Goal: Transaction & Acquisition: Purchase product/service

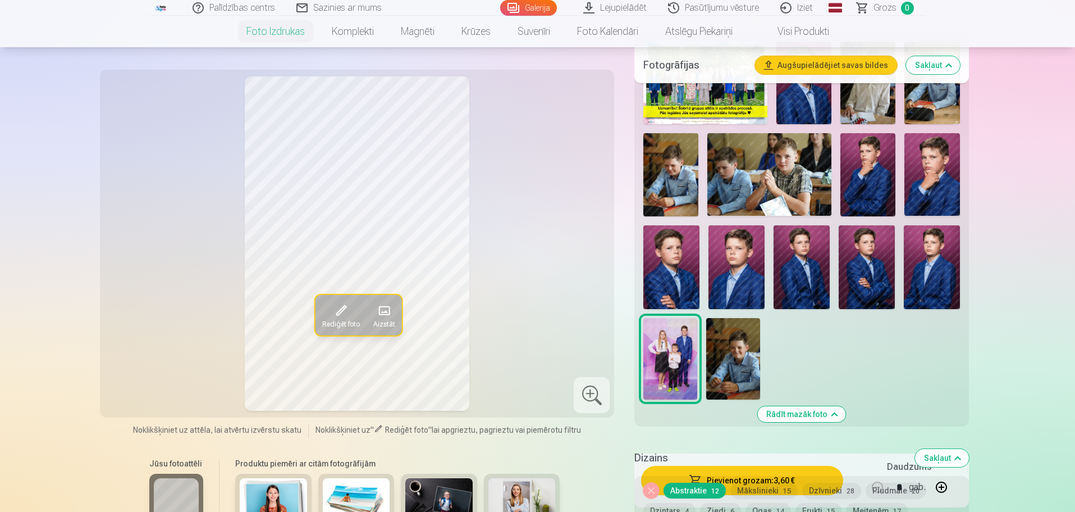
scroll to position [561, 0]
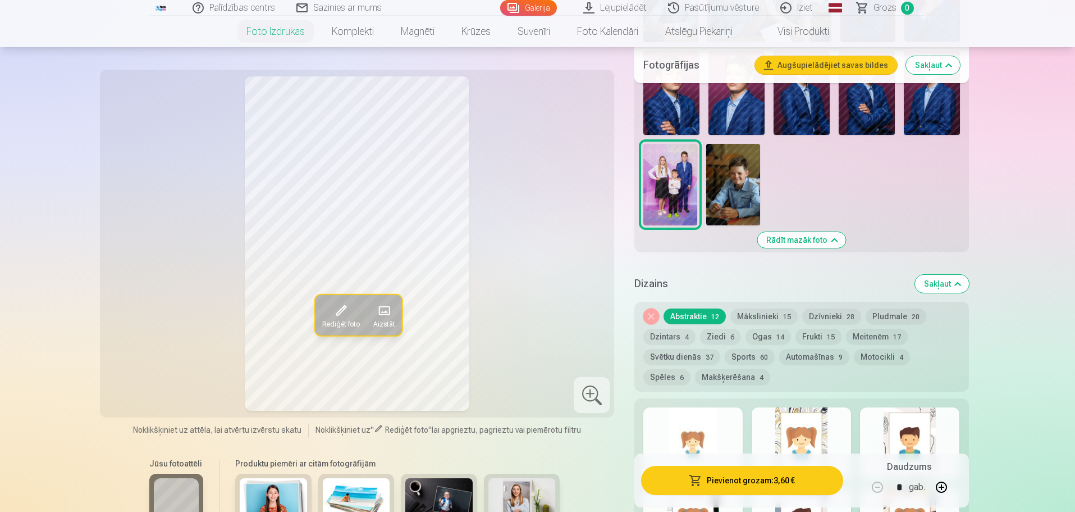
click at [767, 316] on button "Mākslinieki 15" at bounding box center [763, 316] width 67 height 16
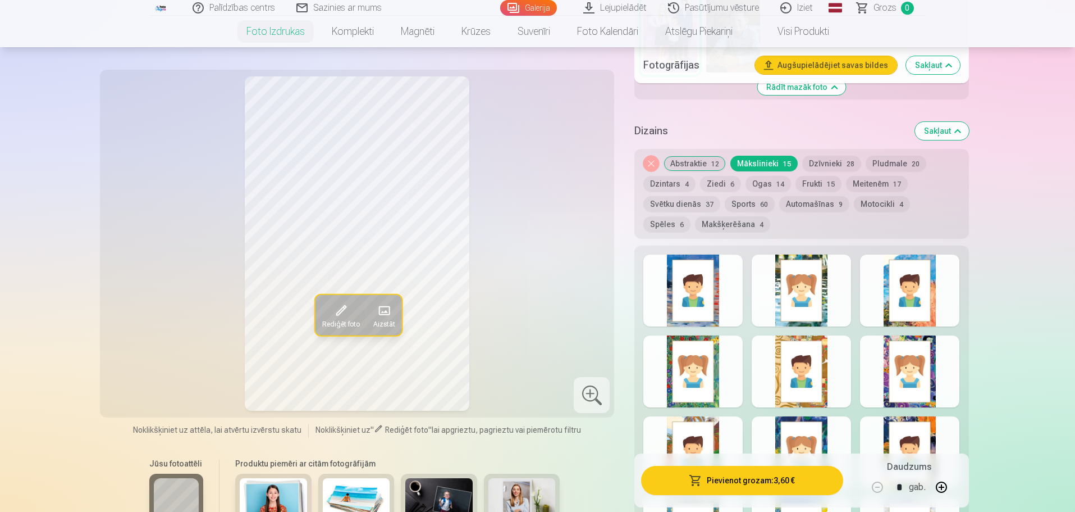
scroll to position [730, 0]
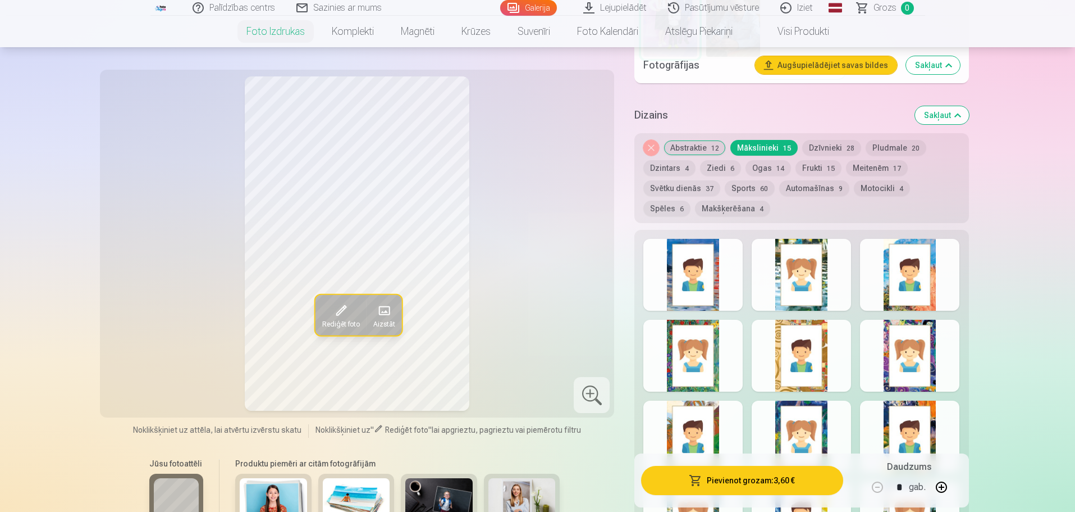
click at [684, 145] on button "Abstraktie 12" at bounding box center [695, 148] width 62 height 16
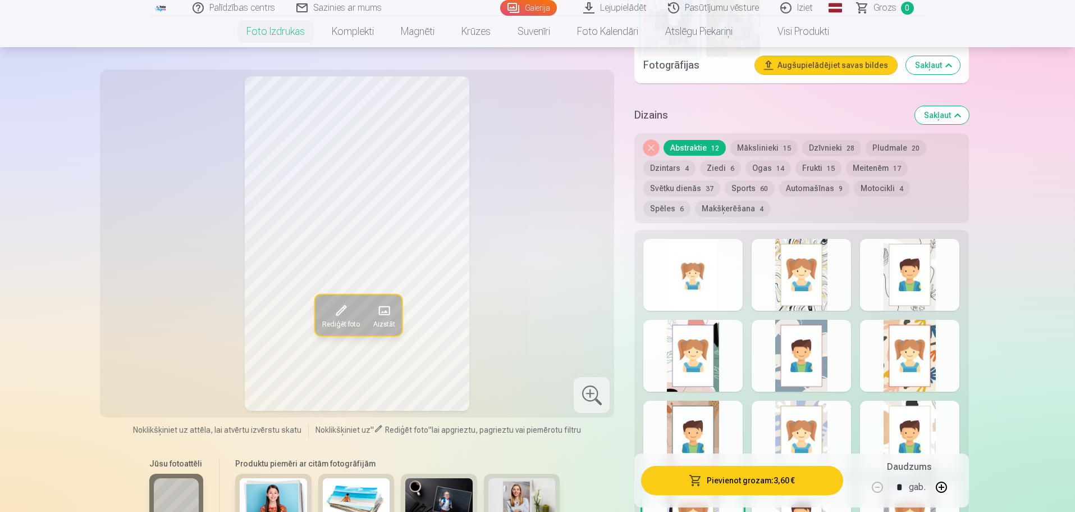
click at [674, 166] on button "Dzintars 4" at bounding box center [669, 168] width 52 height 16
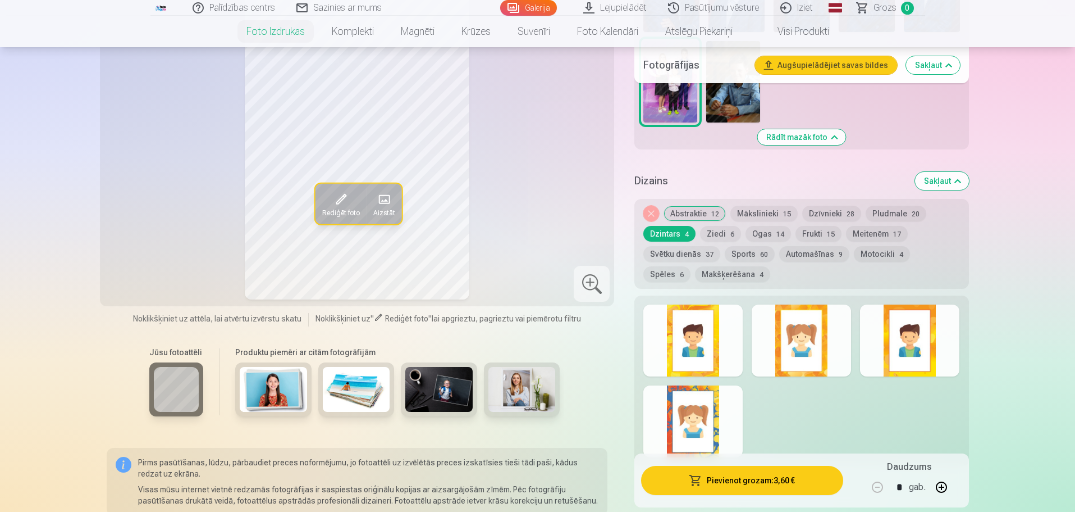
scroll to position [561, 0]
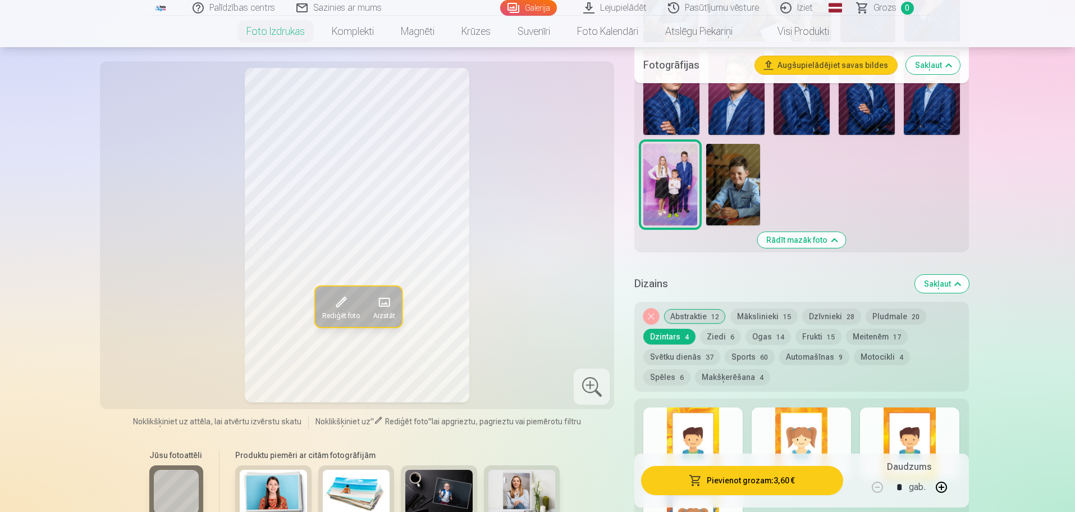
click at [827, 312] on button "Dzīvnieki 28" at bounding box center [831, 316] width 59 height 16
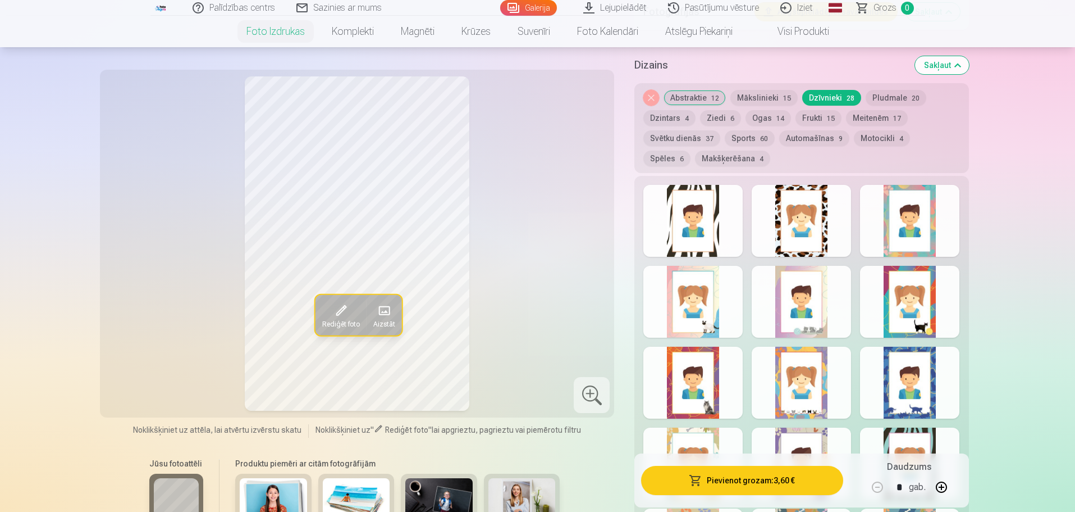
scroll to position [674, 0]
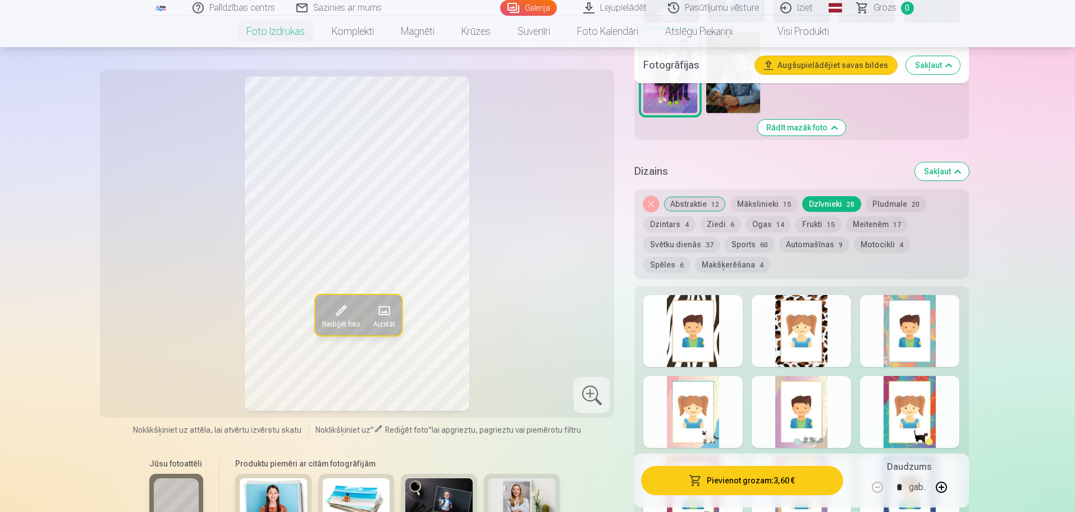
click at [765, 203] on button "Mākslinieki 15" at bounding box center [763, 204] width 67 height 16
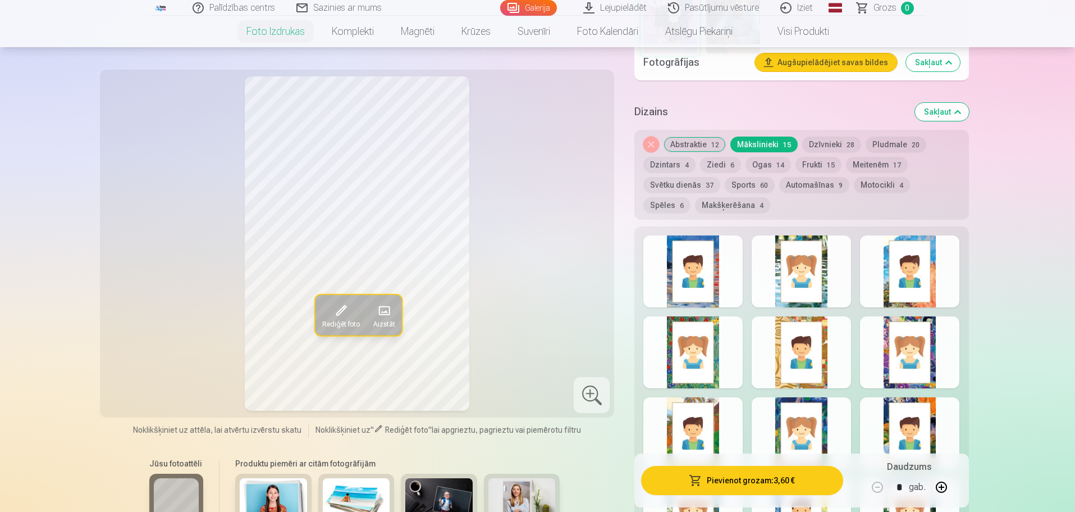
scroll to position [730, 0]
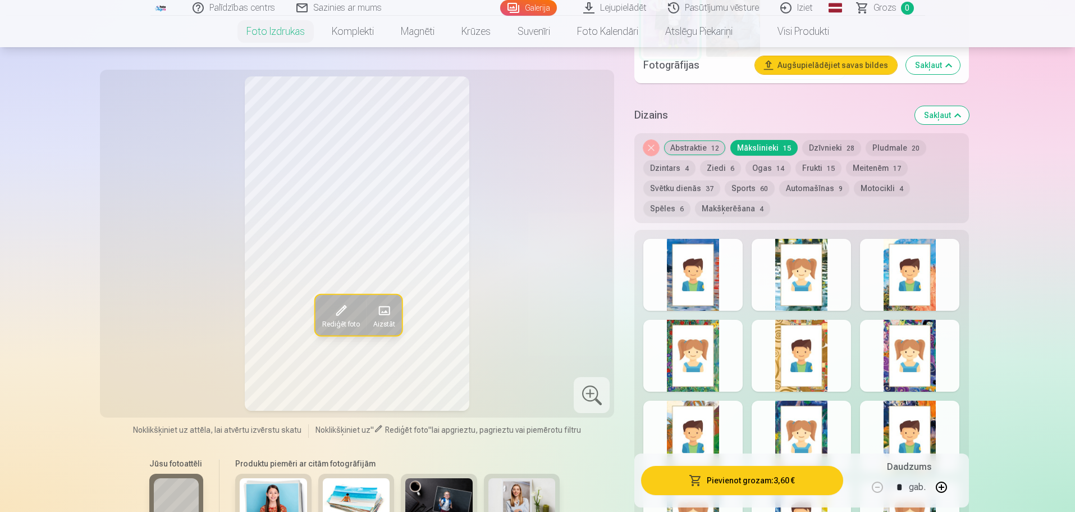
click at [702, 150] on button "Abstraktie 12" at bounding box center [695, 148] width 62 height 16
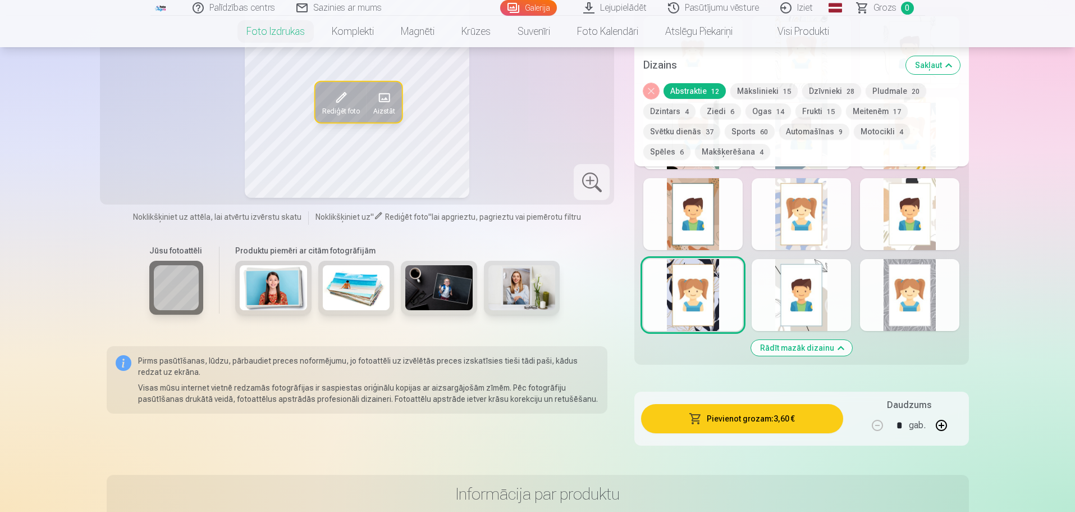
scroll to position [955, 0]
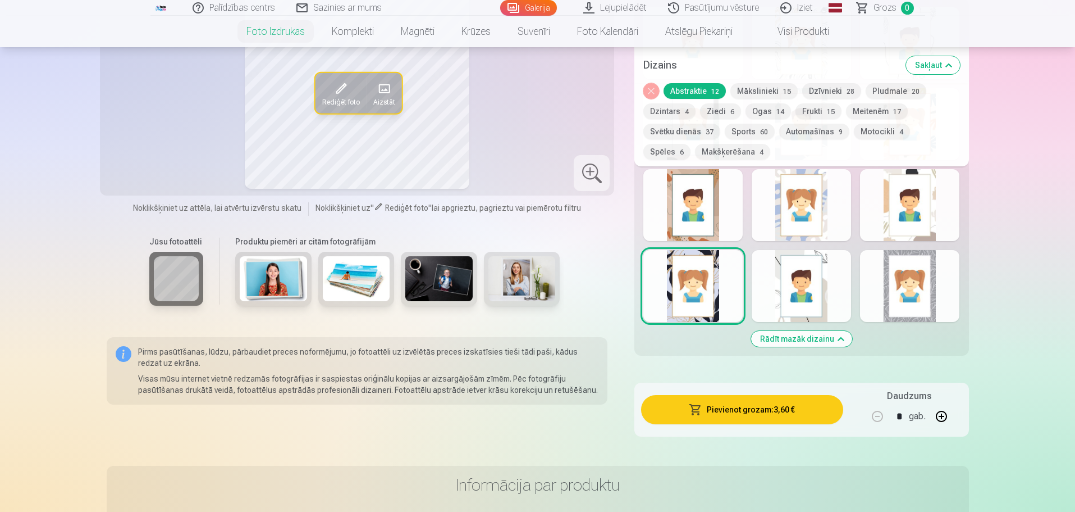
click at [690, 299] on div at bounding box center [692, 286] width 99 height 72
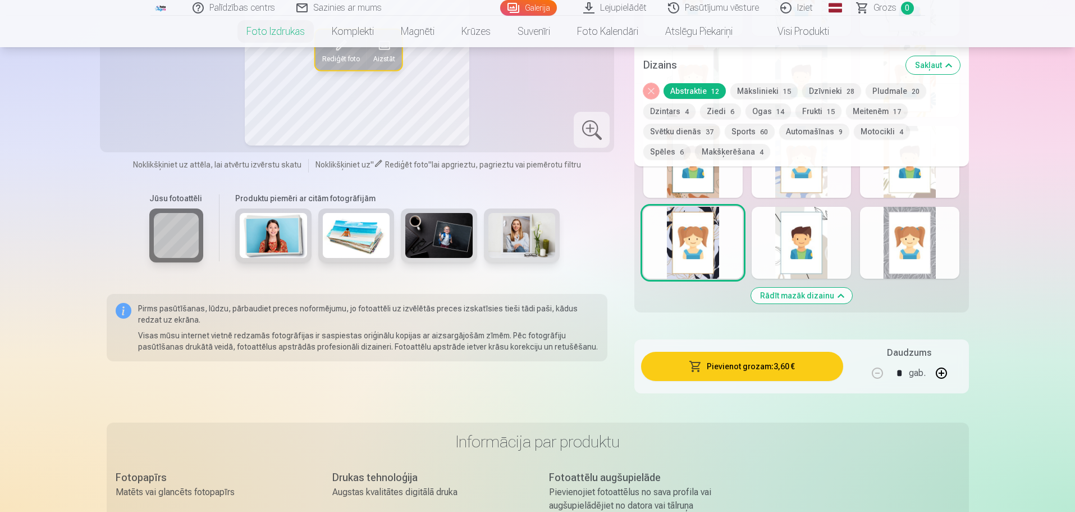
scroll to position [842, 0]
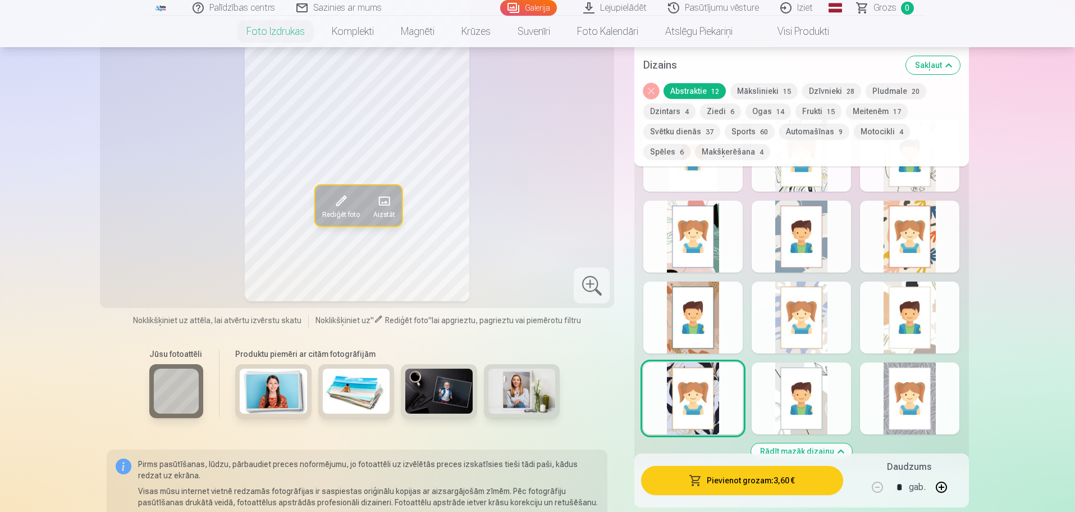
click at [702, 391] on div at bounding box center [692, 398] width 99 height 72
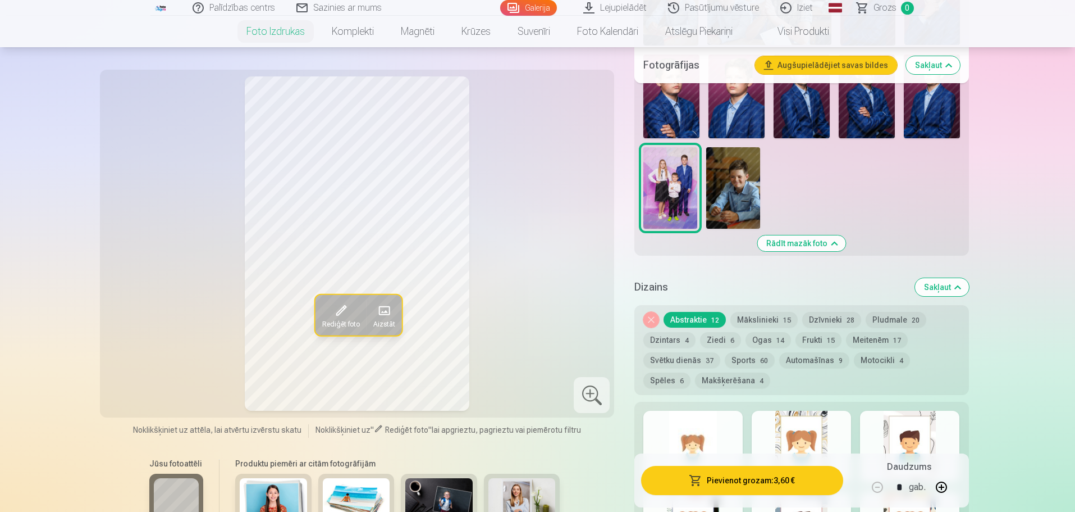
scroll to position [561, 0]
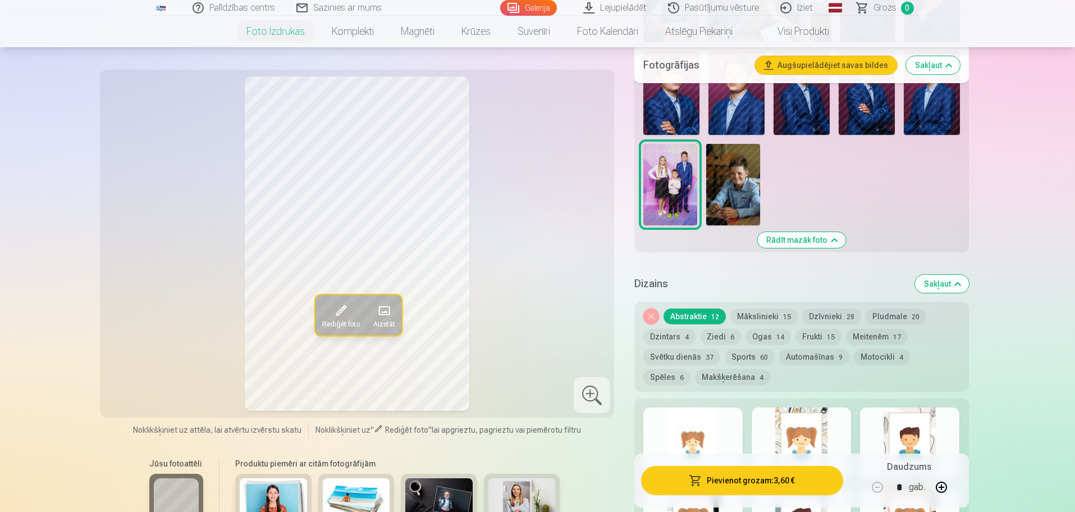
click at [673, 177] on img at bounding box center [670, 184] width 54 height 81
click at [336, 309] on span at bounding box center [340, 311] width 18 height 18
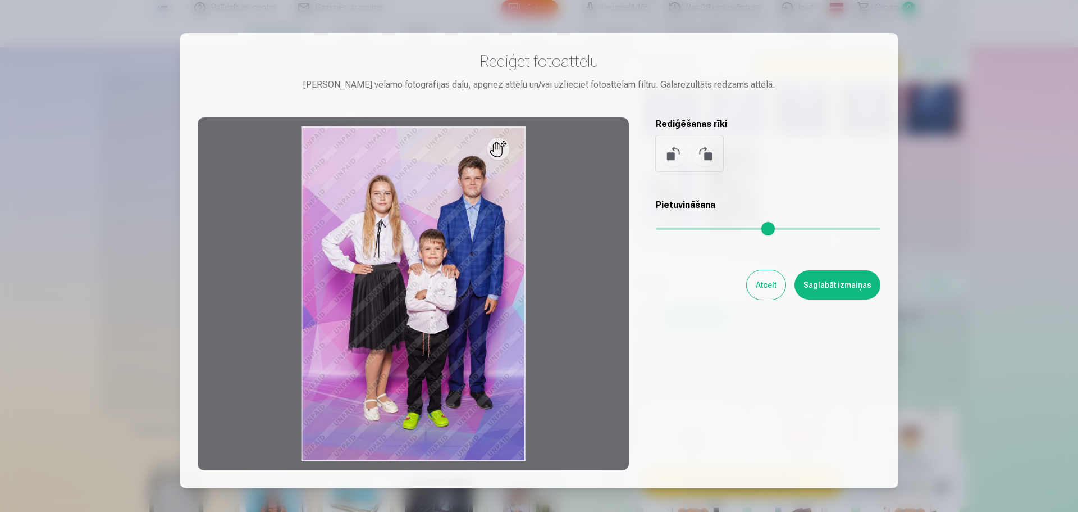
click at [524, 460] on div at bounding box center [413, 293] width 431 height 353
click at [503, 153] on div at bounding box center [413, 293] width 431 height 353
drag, startPoint x: 504, startPoint y: 151, endPoint x: 526, endPoint y: 148, distance: 22.1
click at [526, 148] on div at bounding box center [413, 293] width 431 height 353
click at [509, 143] on div at bounding box center [413, 293] width 431 height 353
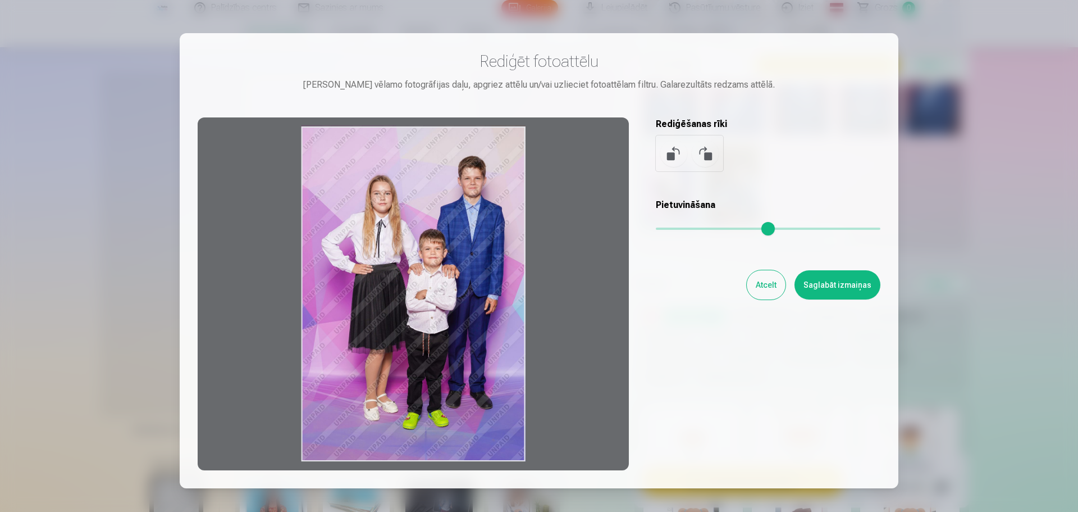
click at [704, 153] on button at bounding box center [705, 153] width 27 height 27
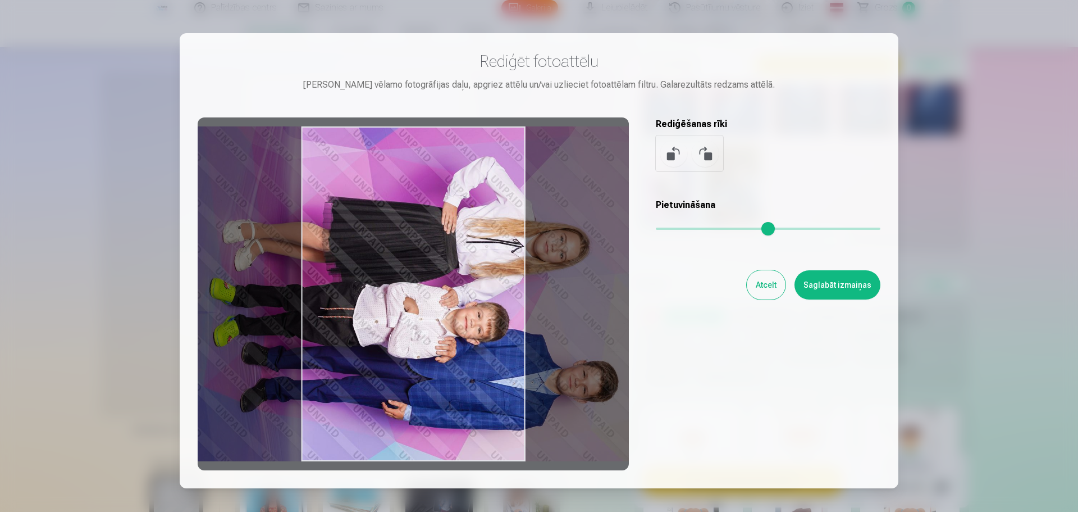
click at [672, 148] on button at bounding box center [673, 153] width 27 height 27
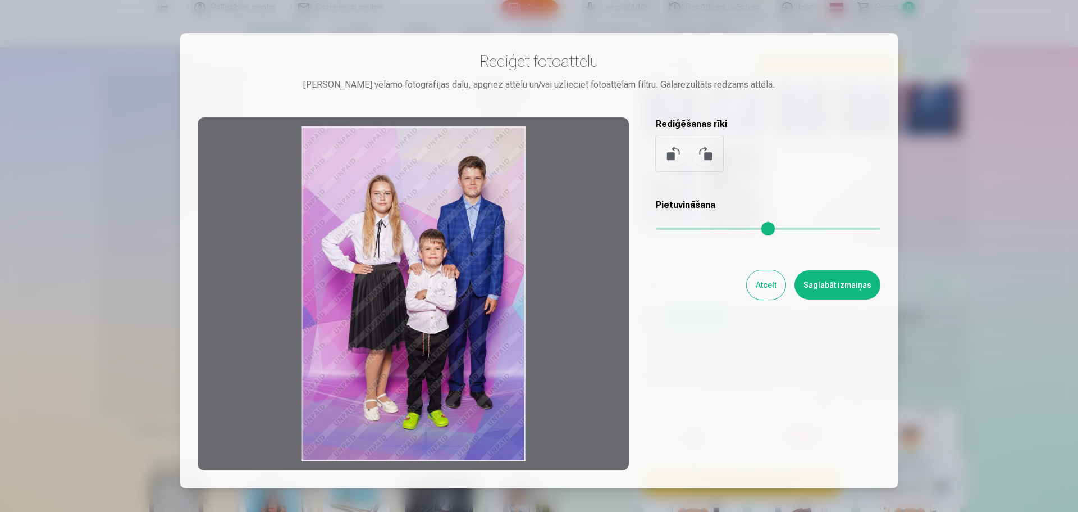
click at [672, 148] on button at bounding box center [673, 153] width 27 height 27
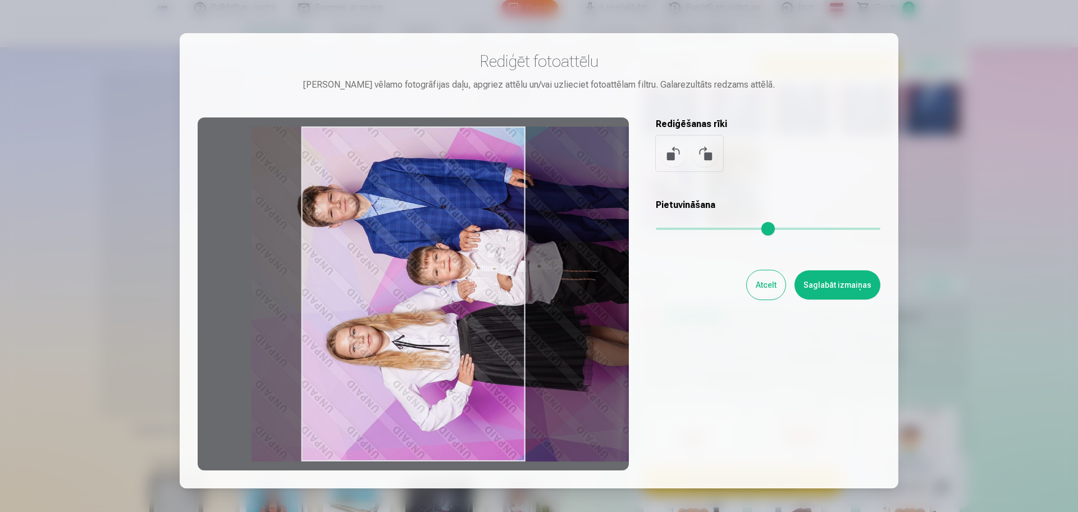
drag, startPoint x: 302, startPoint y: 297, endPoint x: 391, endPoint y: 312, distance: 90.5
click at [391, 312] on div at bounding box center [413, 293] width 431 height 353
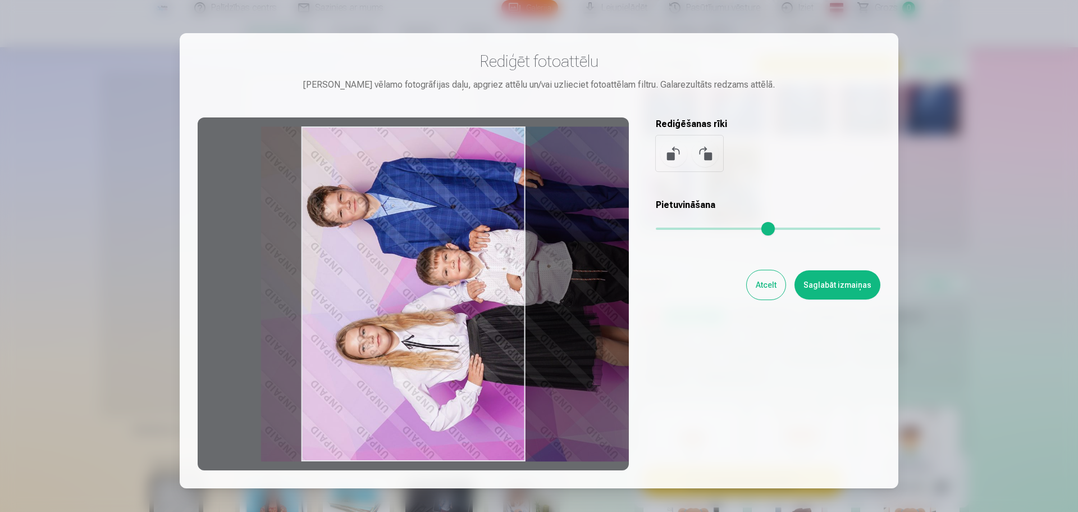
drag, startPoint x: 523, startPoint y: 163, endPoint x: 533, endPoint y: 168, distance: 10.8
click at [533, 168] on div at bounding box center [413, 293] width 431 height 353
click at [668, 152] on button at bounding box center [673, 153] width 27 height 27
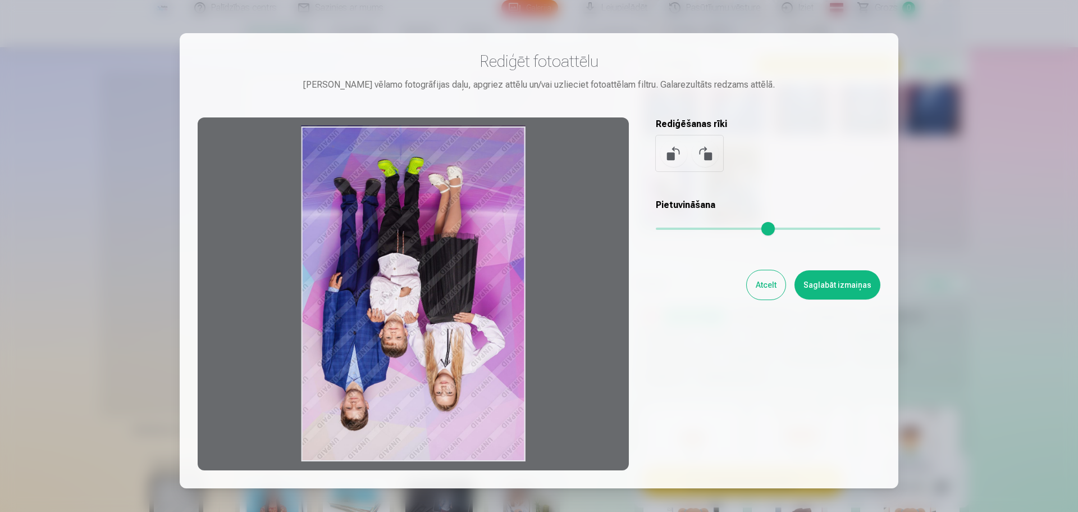
click at [668, 152] on button at bounding box center [673, 153] width 27 height 27
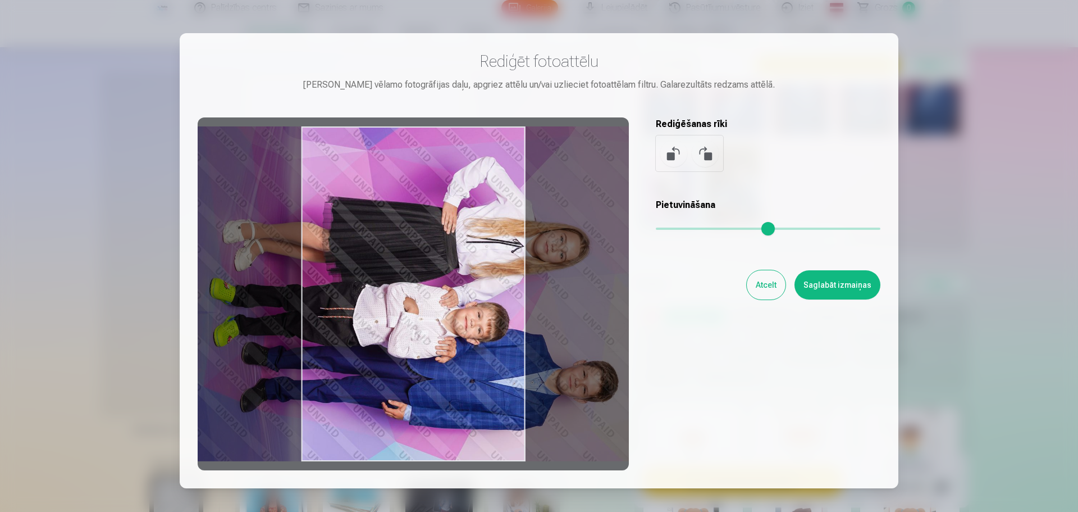
click at [668, 152] on button at bounding box center [673, 153] width 27 height 27
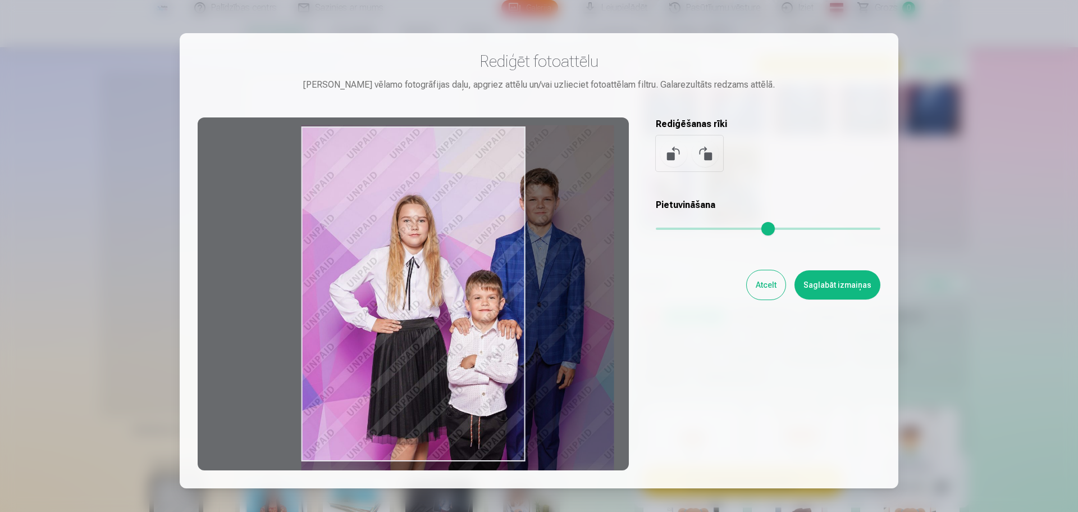
drag, startPoint x: 664, startPoint y: 229, endPoint x: 709, endPoint y: 228, distance: 44.4
click at [709, 228] on input "range" at bounding box center [768, 228] width 225 height 2
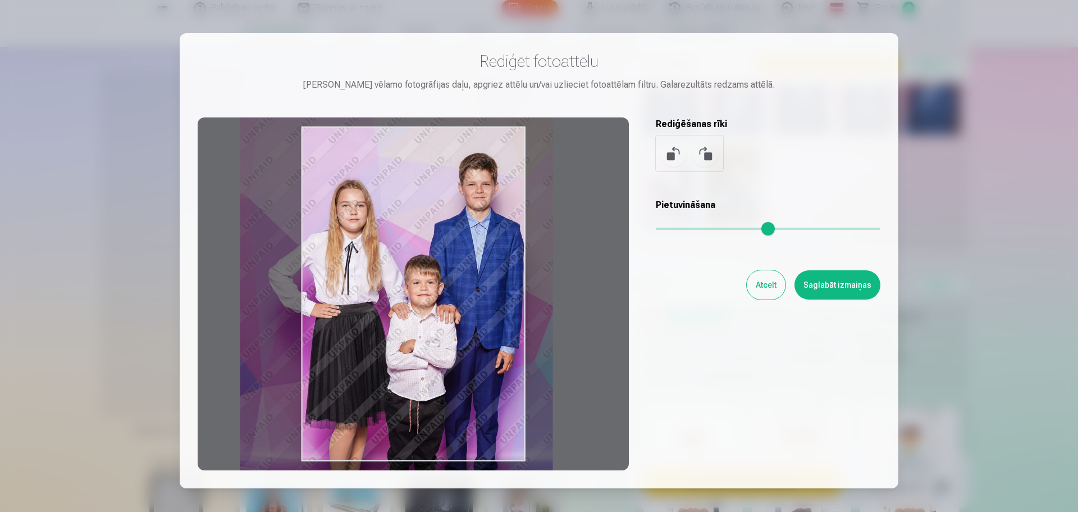
drag, startPoint x: 463, startPoint y: 264, endPoint x: 402, endPoint y: 249, distance: 63.1
click at [402, 249] on div at bounding box center [413, 293] width 431 height 353
click at [673, 153] on button at bounding box center [673, 153] width 27 height 27
type input "*"
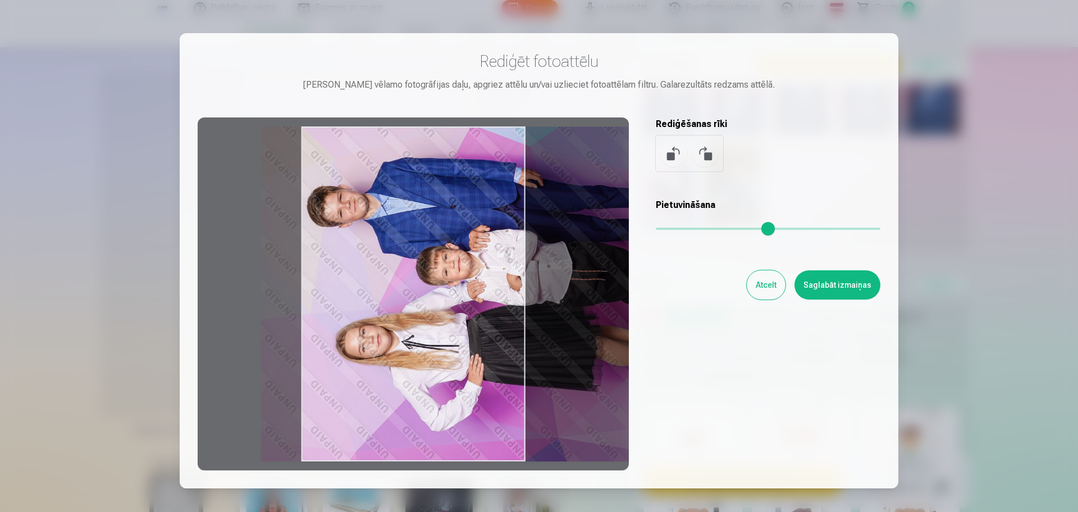
drag, startPoint x: 459, startPoint y: 277, endPoint x: 558, endPoint y: 291, distance: 99.8
click at [558, 291] on div at bounding box center [413, 293] width 431 height 353
drag, startPoint x: 483, startPoint y: 310, endPoint x: 482, endPoint y: 292, distance: 18.0
click at [482, 292] on div at bounding box center [413, 293] width 431 height 353
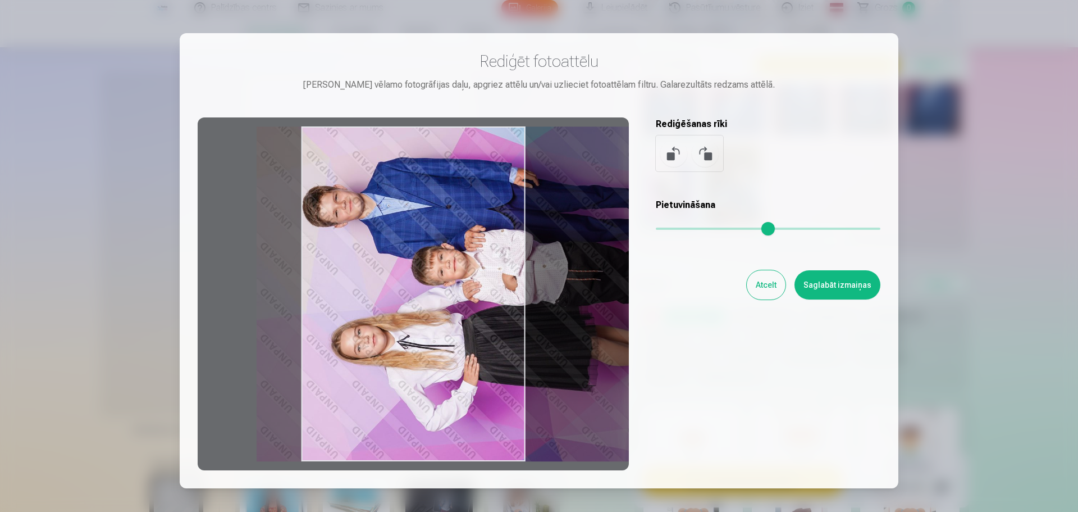
click at [485, 293] on div at bounding box center [413, 293] width 431 height 353
click at [841, 288] on button "Saglabāt izmaiņas" at bounding box center [838, 284] width 86 height 29
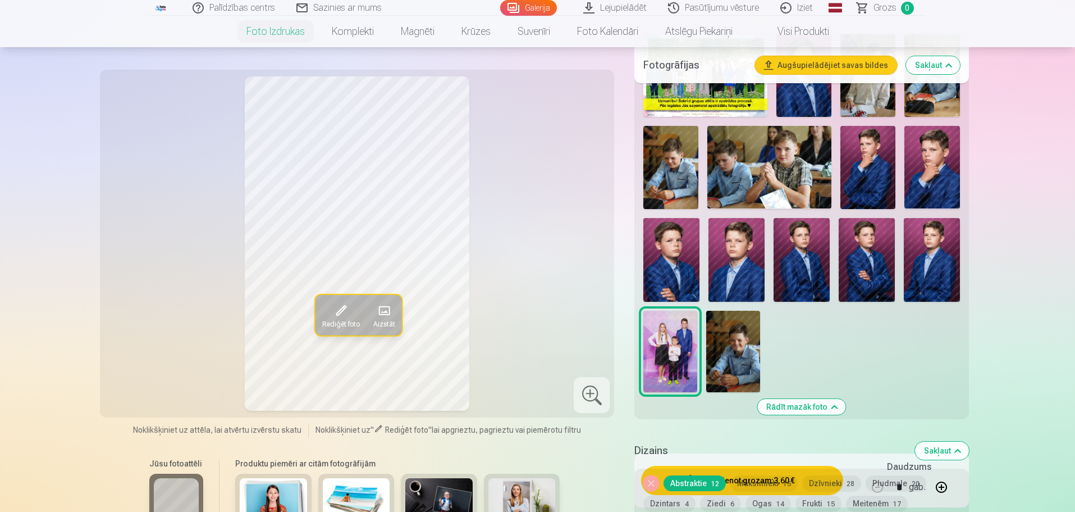
scroll to position [393, 0]
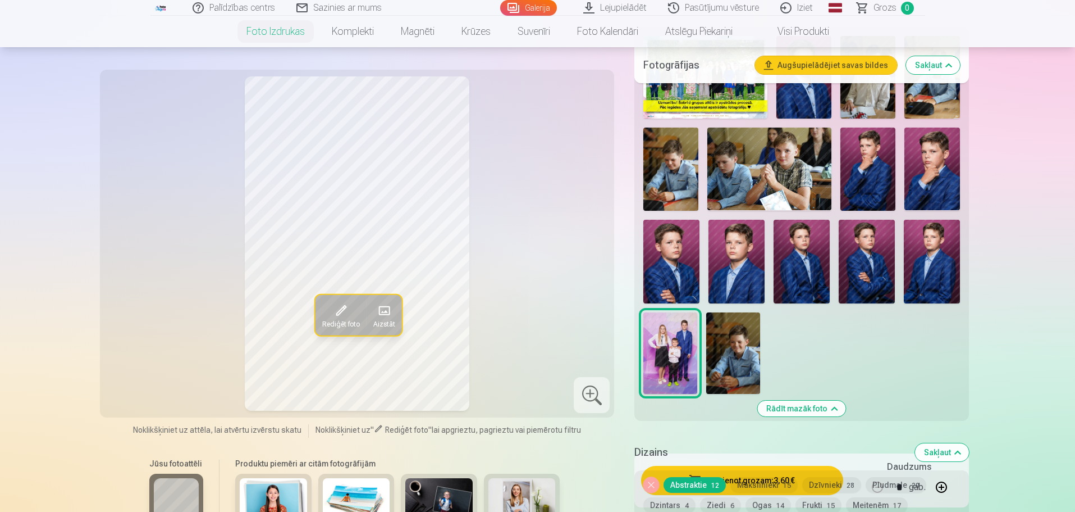
click at [347, 319] on span "Rediģēt foto" at bounding box center [341, 323] width 38 height 9
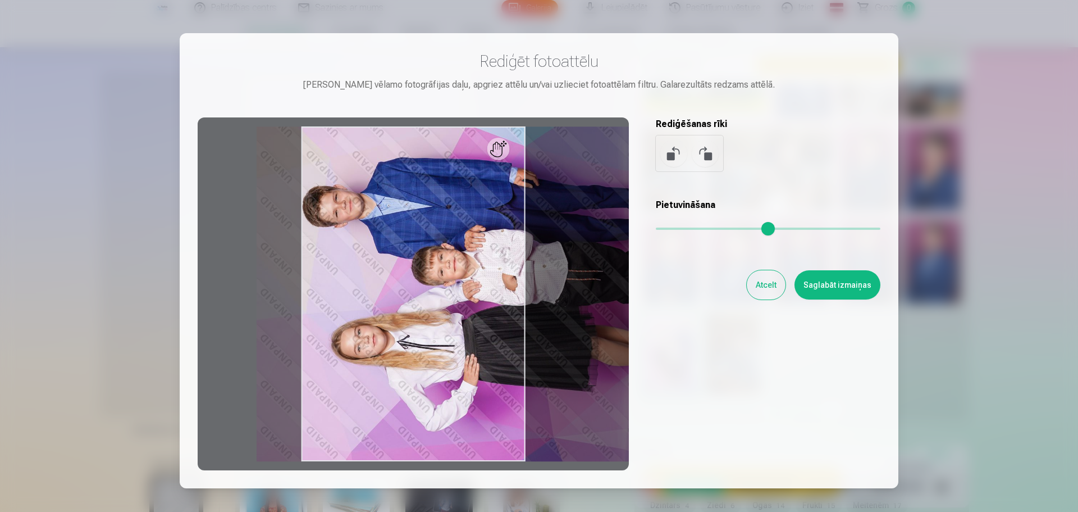
click at [674, 152] on button at bounding box center [673, 153] width 27 height 27
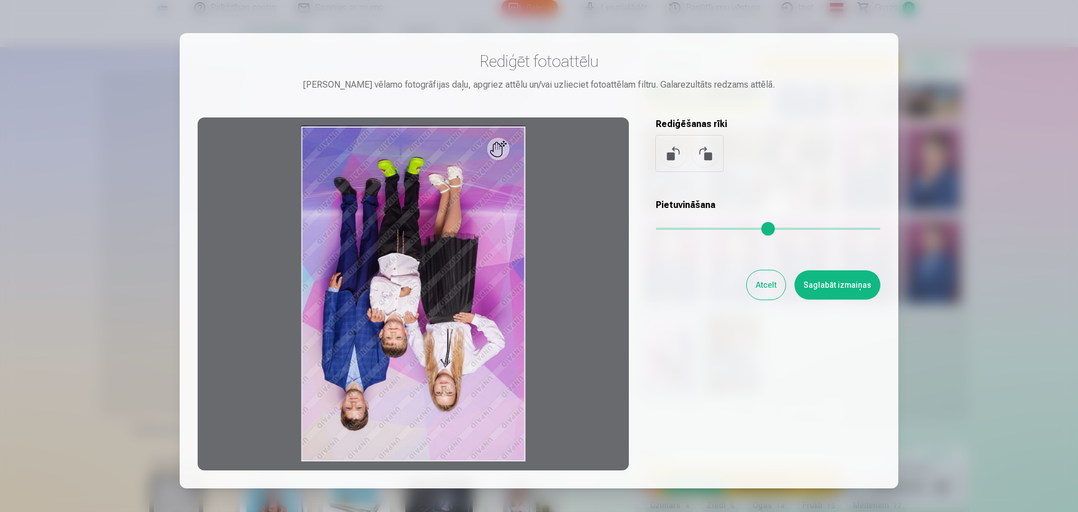
click at [674, 152] on button at bounding box center [673, 153] width 27 height 27
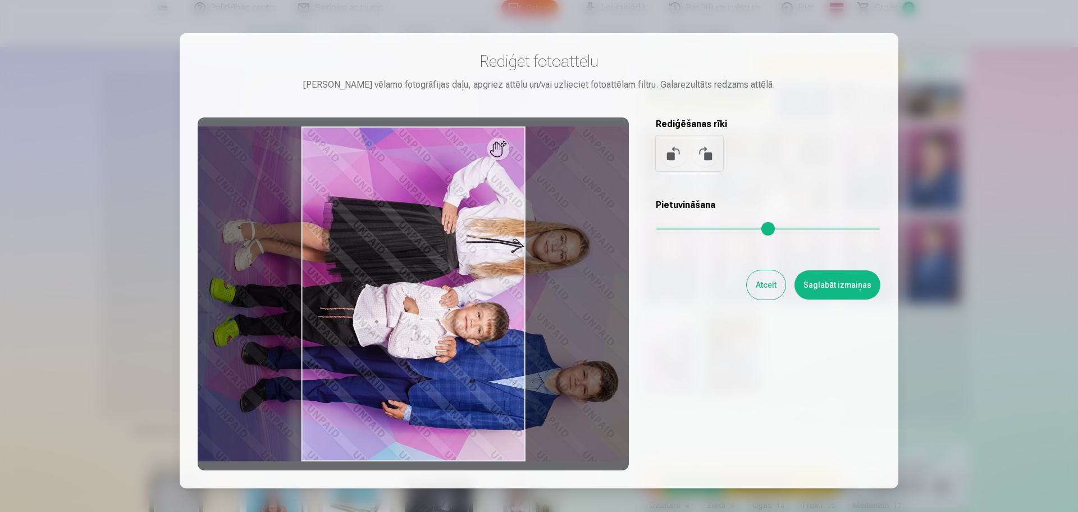
click at [674, 152] on button at bounding box center [673, 153] width 27 height 27
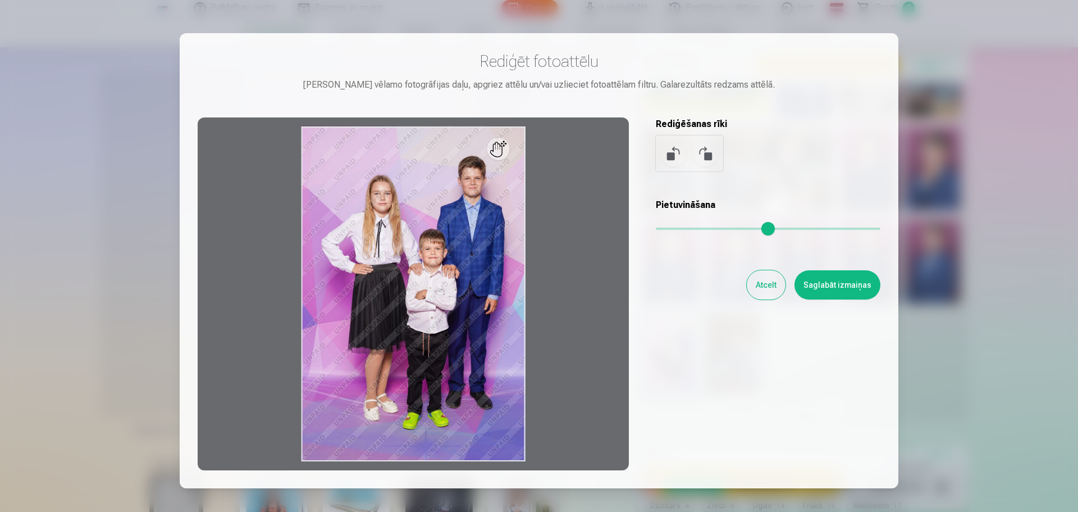
click at [715, 158] on button at bounding box center [705, 153] width 27 height 27
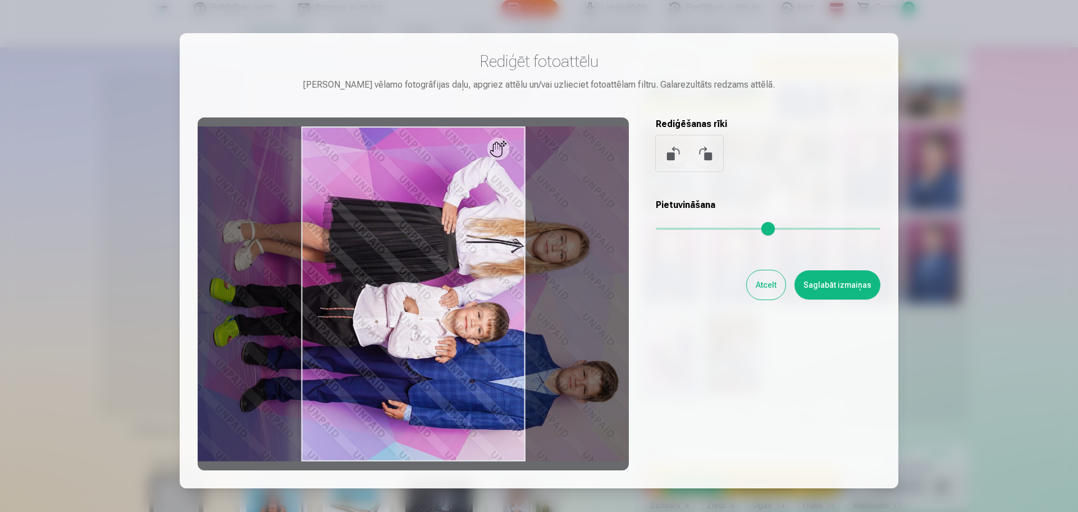
click at [672, 158] on button at bounding box center [673, 153] width 27 height 27
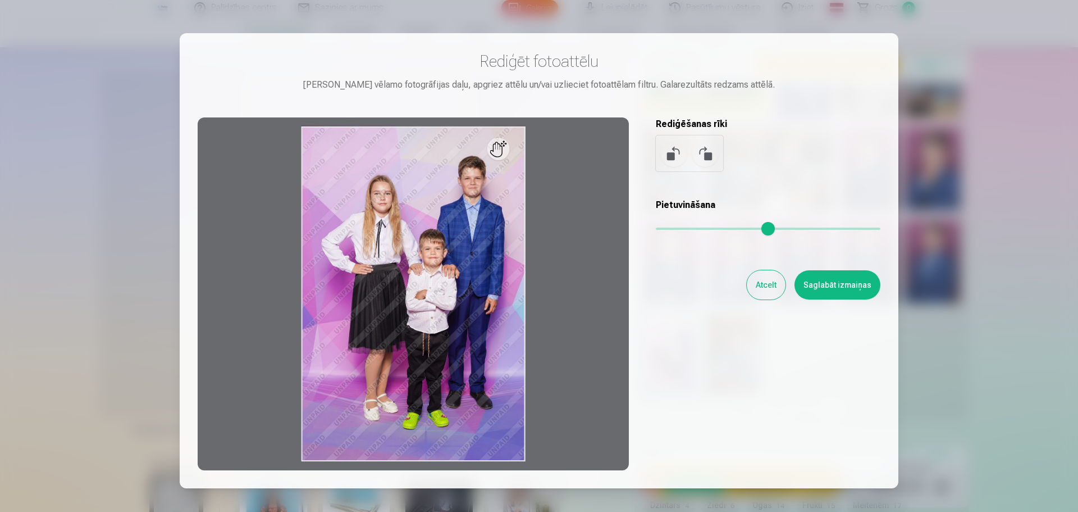
click at [672, 158] on button at bounding box center [673, 153] width 27 height 27
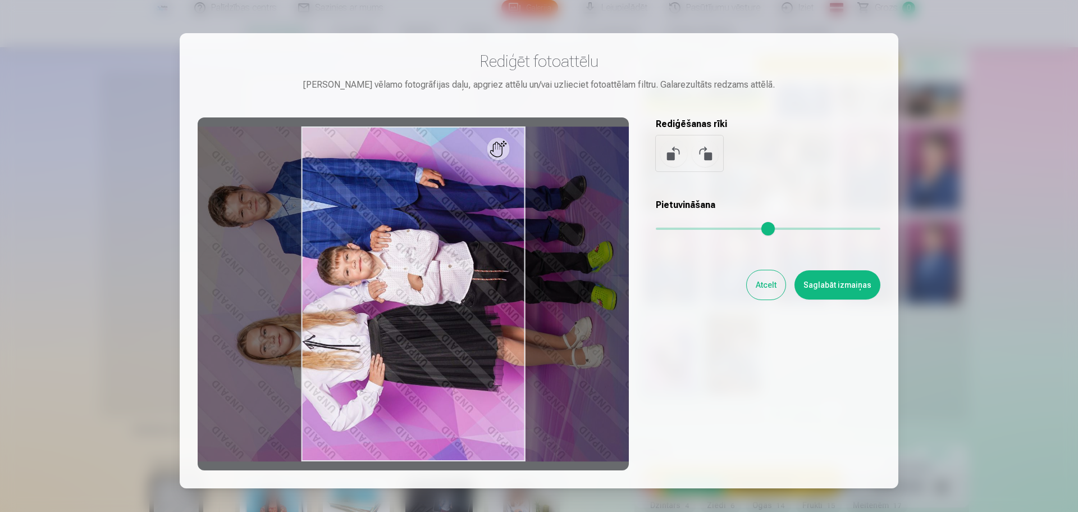
click at [765, 286] on button "Atcelt" at bounding box center [766, 284] width 39 height 29
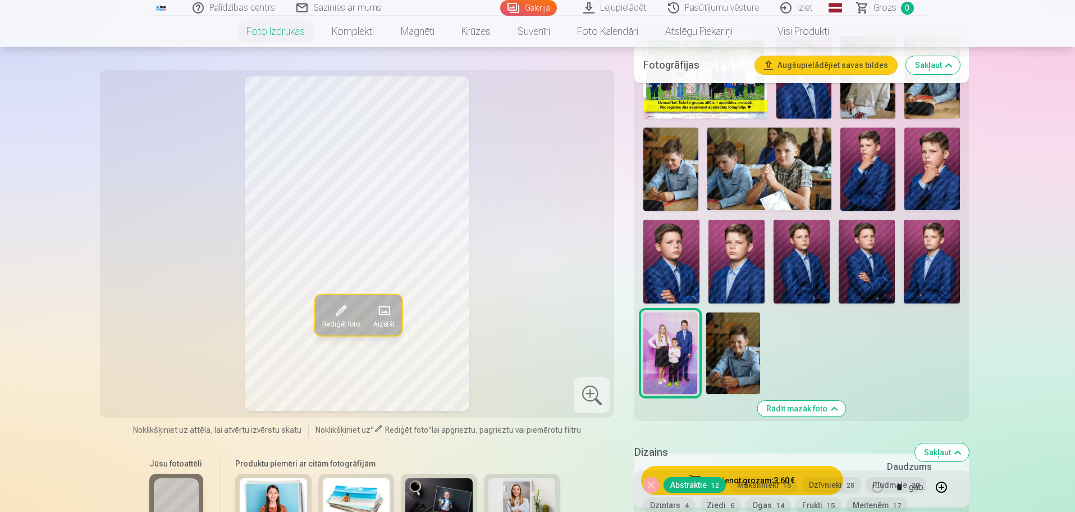
click at [392, 309] on span at bounding box center [384, 311] width 18 height 18
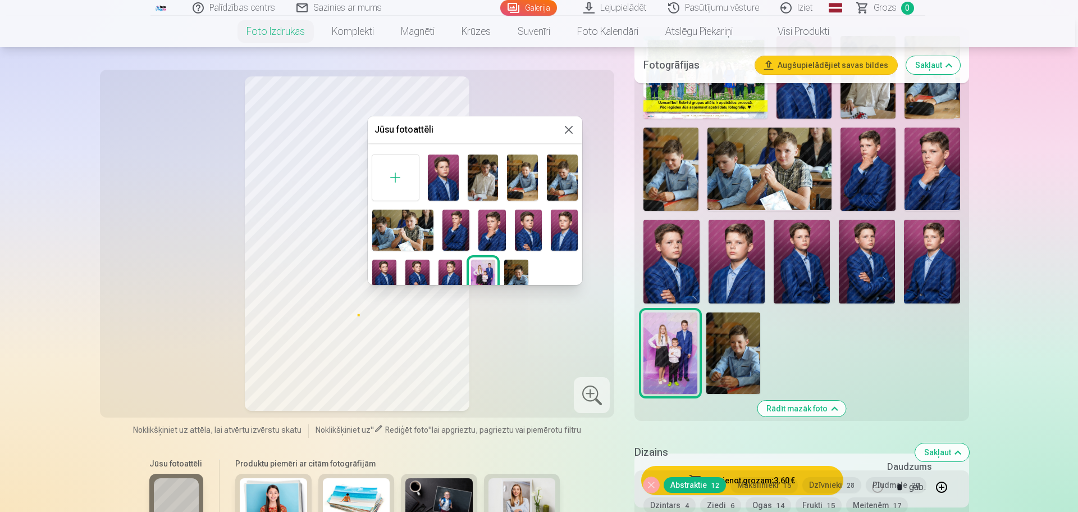
click at [568, 131] on button at bounding box center [568, 129] width 13 height 13
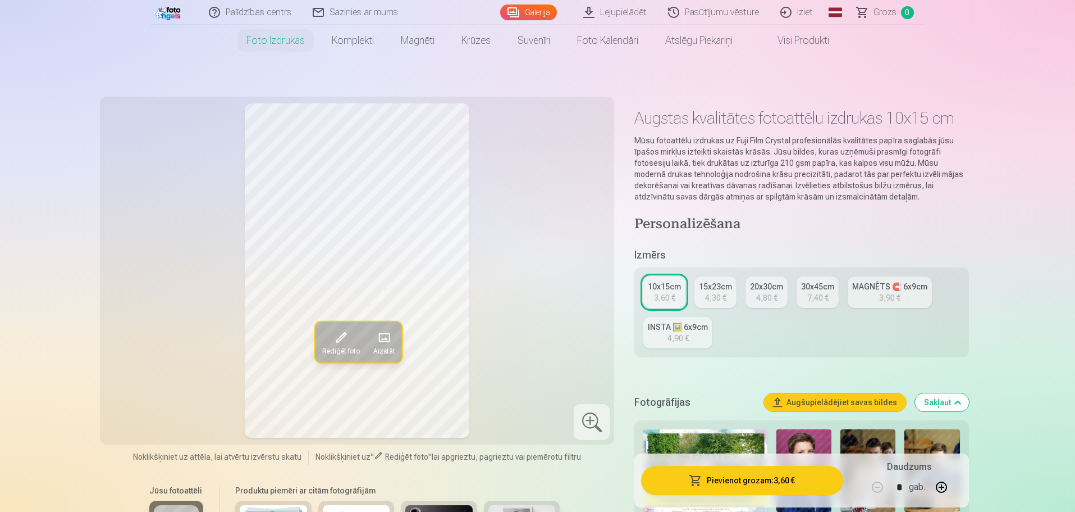
scroll to position [56, 0]
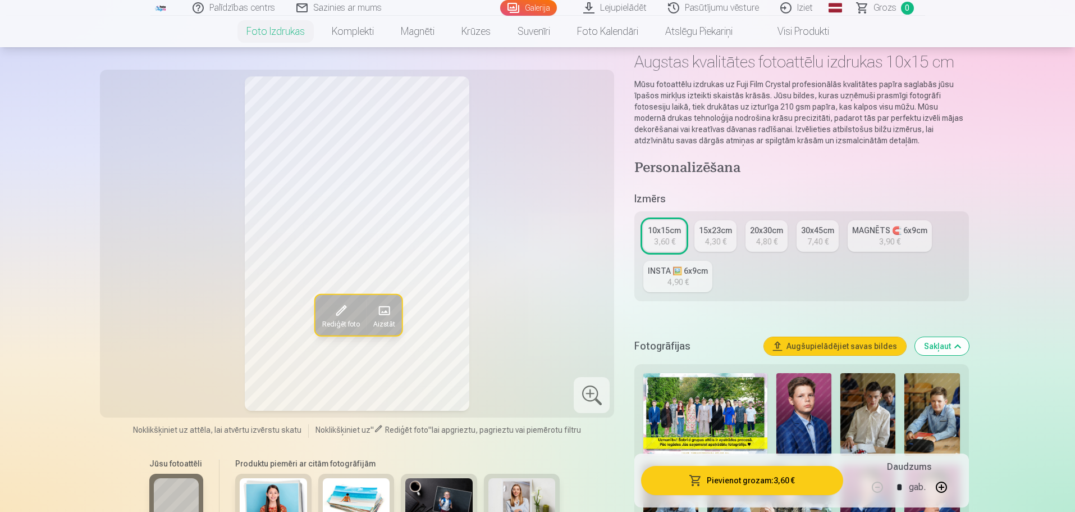
click at [900, 238] on link "MAGNĒTS 🧲 6x9cm 3,90 €" at bounding box center [890, 235] width 84 height 31
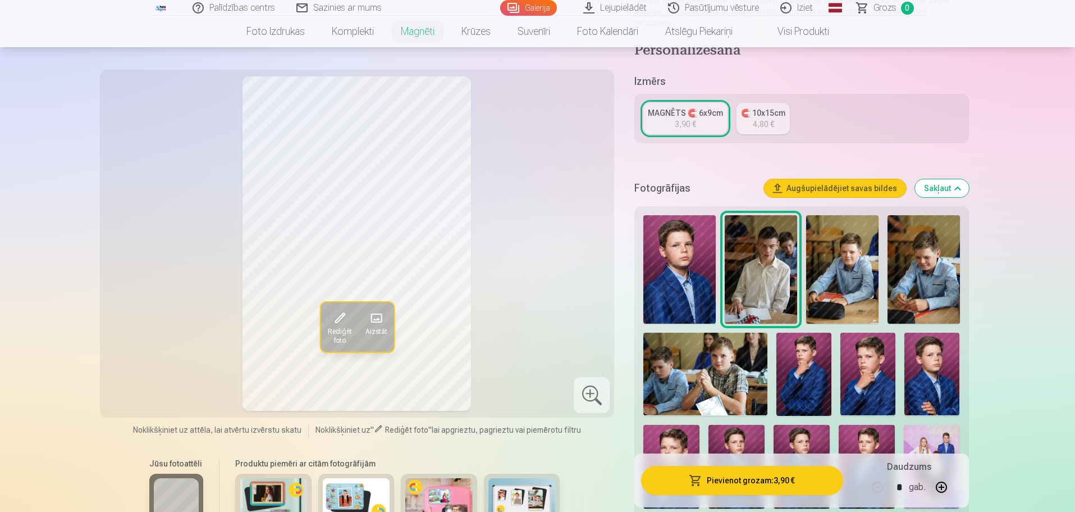
scroll to position [56, 0]
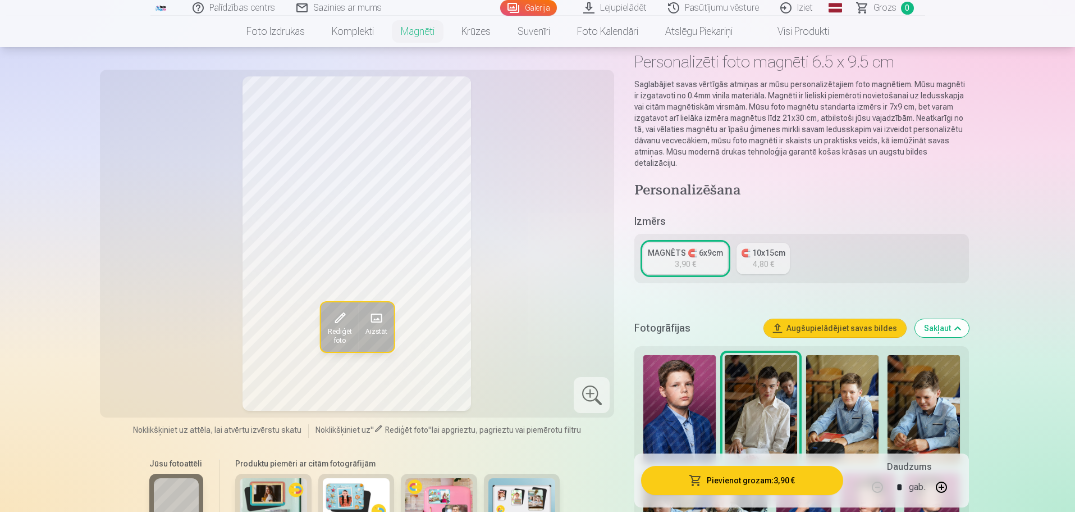
click at [670, 393] on img at bounding box center [679, 409] width 72 height 108
drag, startPoint x: 848, startPoint y: 405, endPoint x: 871, endPoint y: 405, distance: 23.0
click at [848, 405] on img at bounding box center [842, 409] width 72 height 108
click at [919, 401] on img at bounding box center [924, 409] width 72 height 108
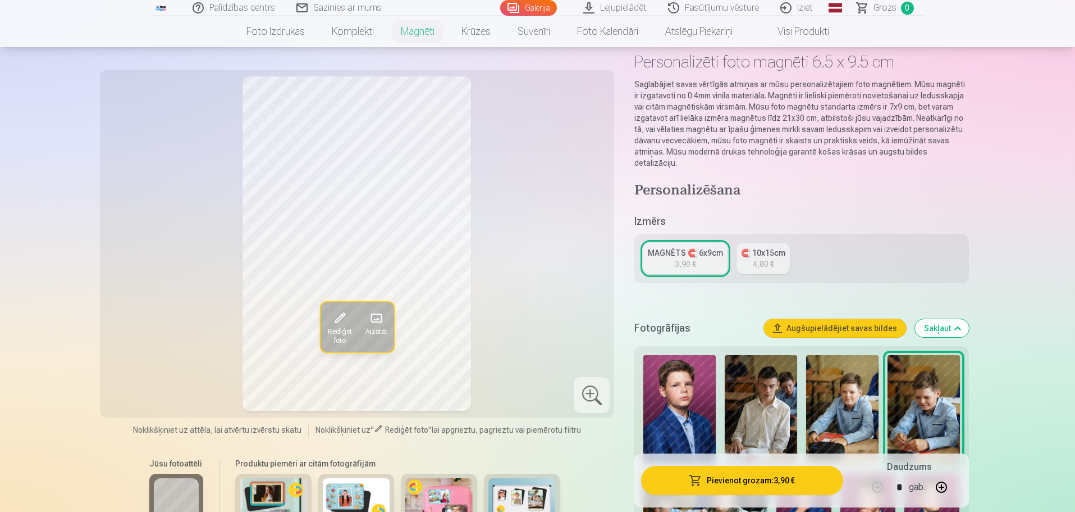
click at [773, 258] on div "4,80 €" at bounding box center [763, 263] width 21 height 11
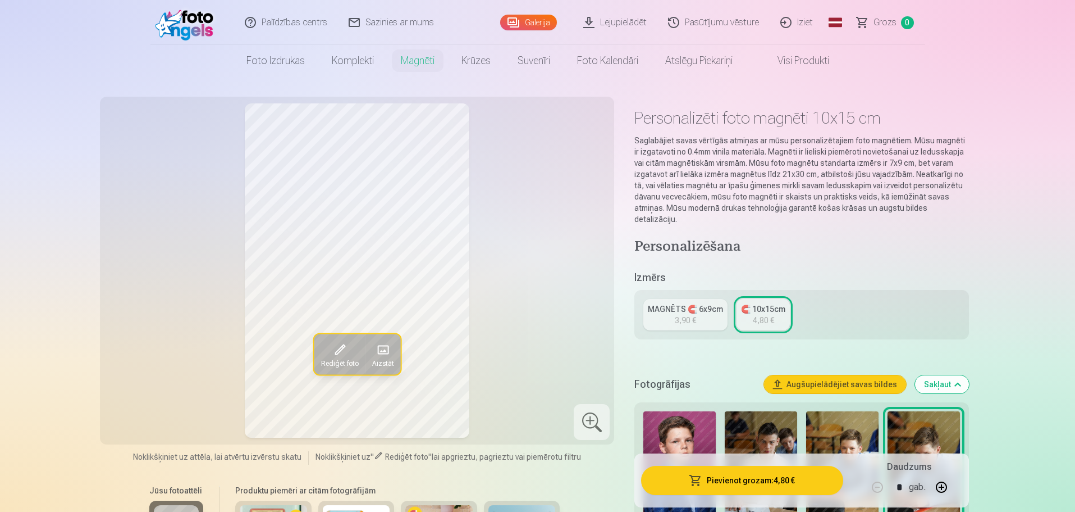
click at [683, 303] on div "MAGNĒTS 🧲 6x9cm" at bounding box center [685, 308] width 75 height 11
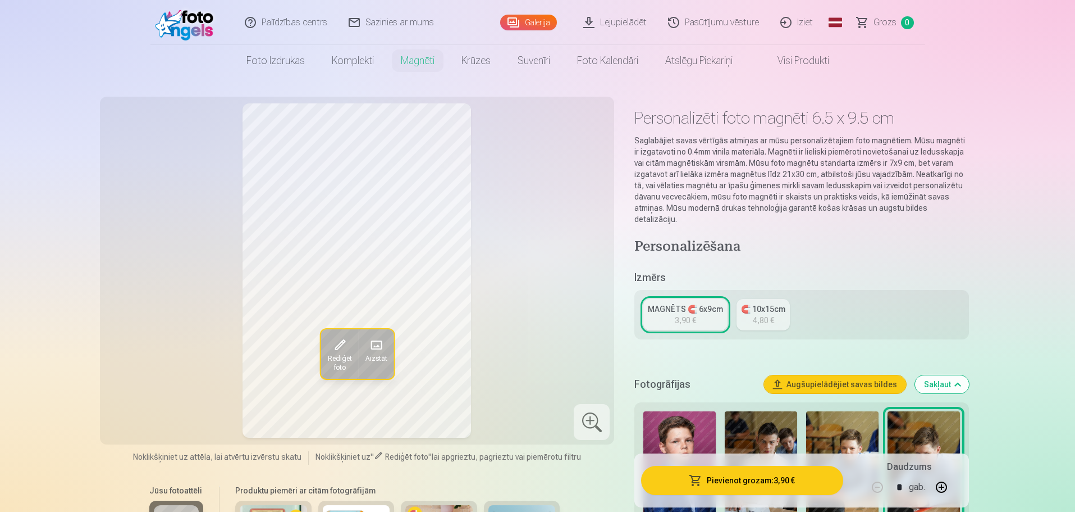
click at [332, 355] on span "Rediģēt foto" at bounding box center [339, 363] width 24 height 18
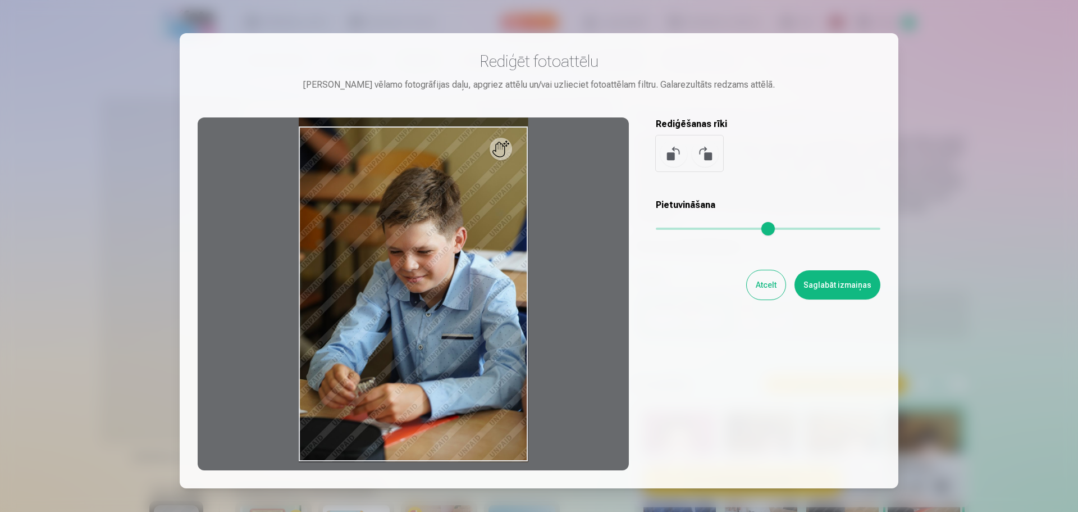
click at [765, 287] on button "Atcelt" at bounding box center [766, 284] width 39 height 29
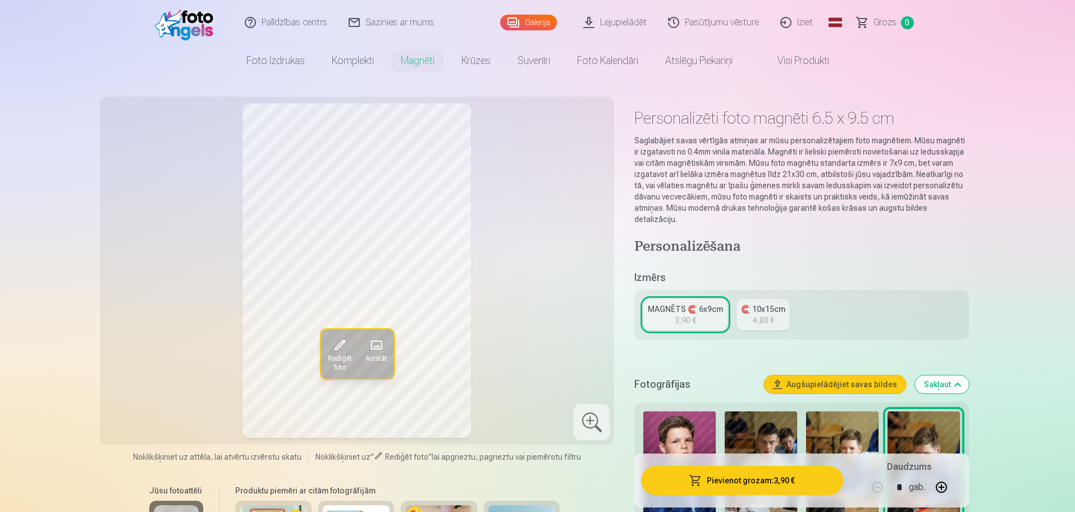
click at [892, 24] on span "Grozs" at bounding box center [885, 22] width 23 height 13
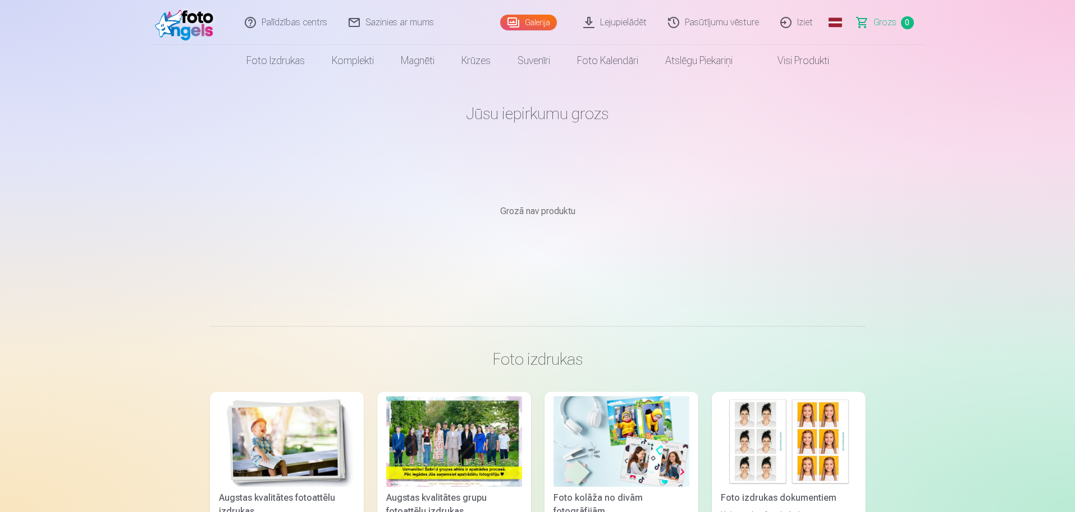
click at [807, 24] on link "Iziet" at bounding box center [797, 22] width 54 height 45
